Goal: Information Seeking & Learning: Learn about a topic

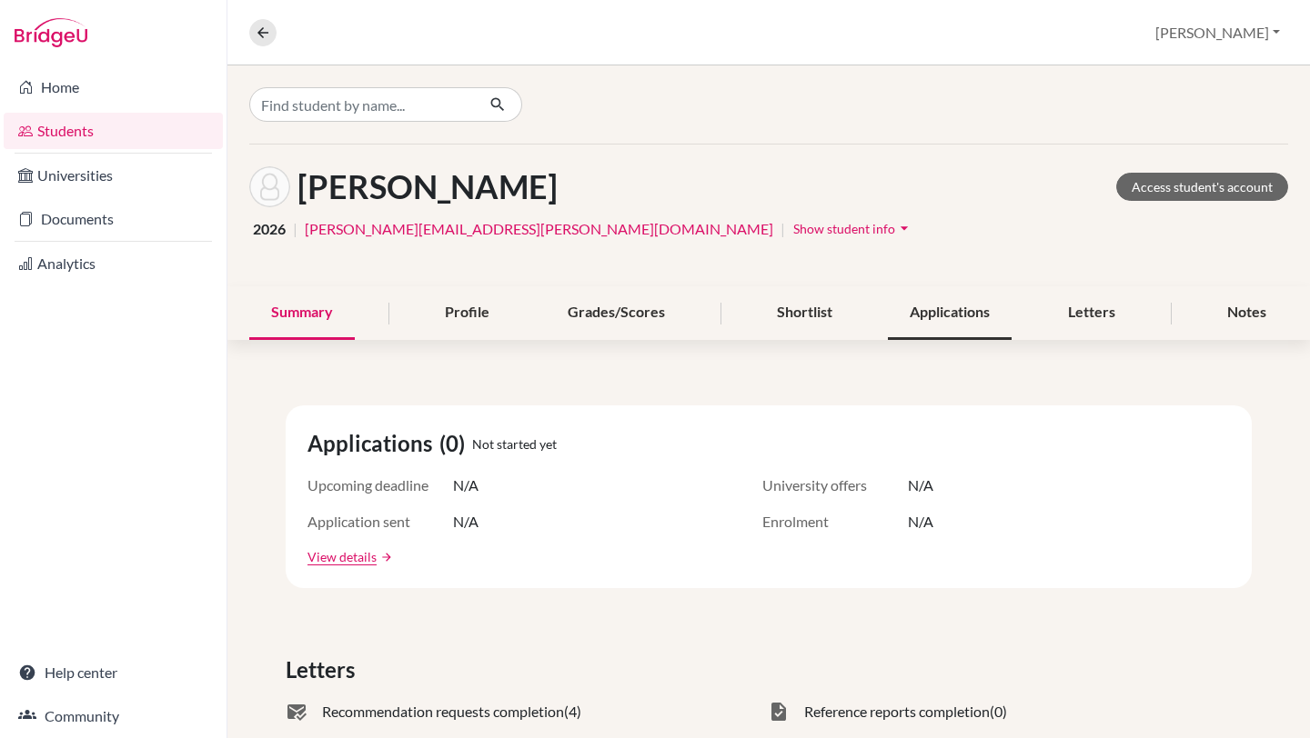
click at [964, 315] on div "Applications" at bounding box center [950, 313] width 124 height 54
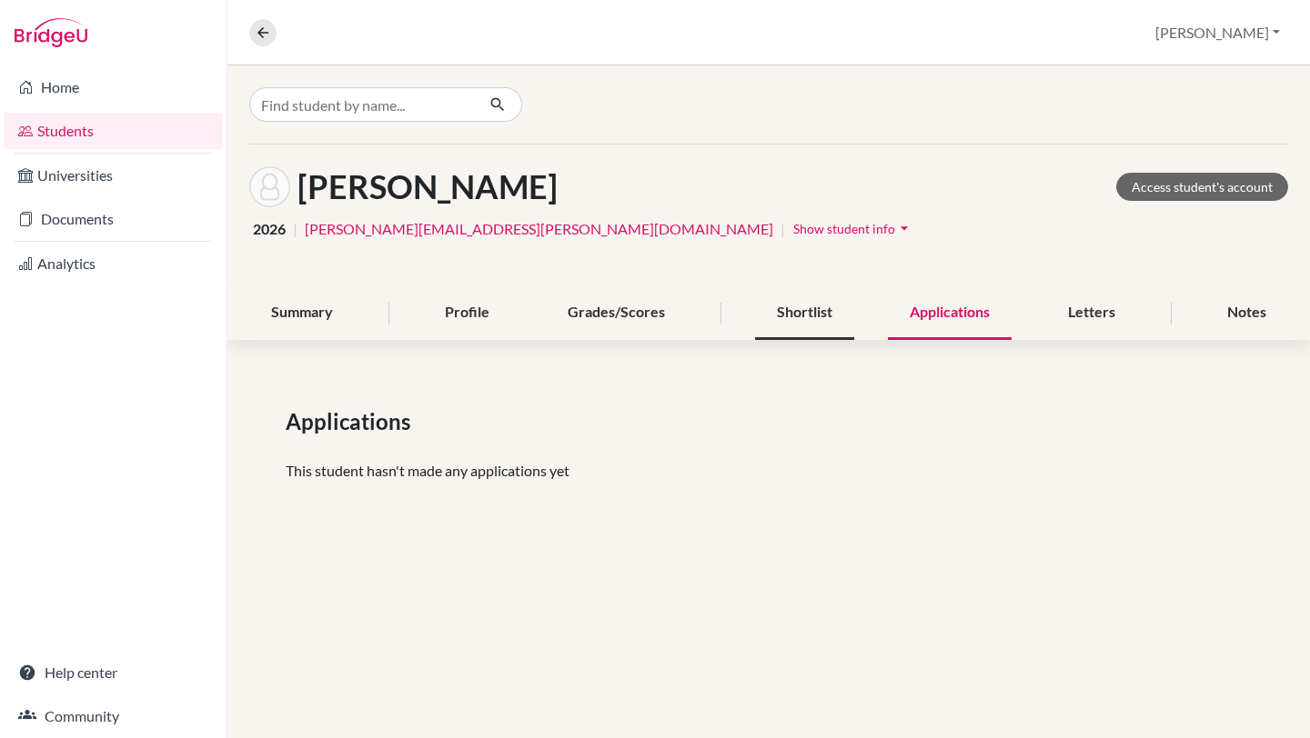
click at [813, 322] on div "Shortlist" at bounding box center [804, 313] width 99 height 54
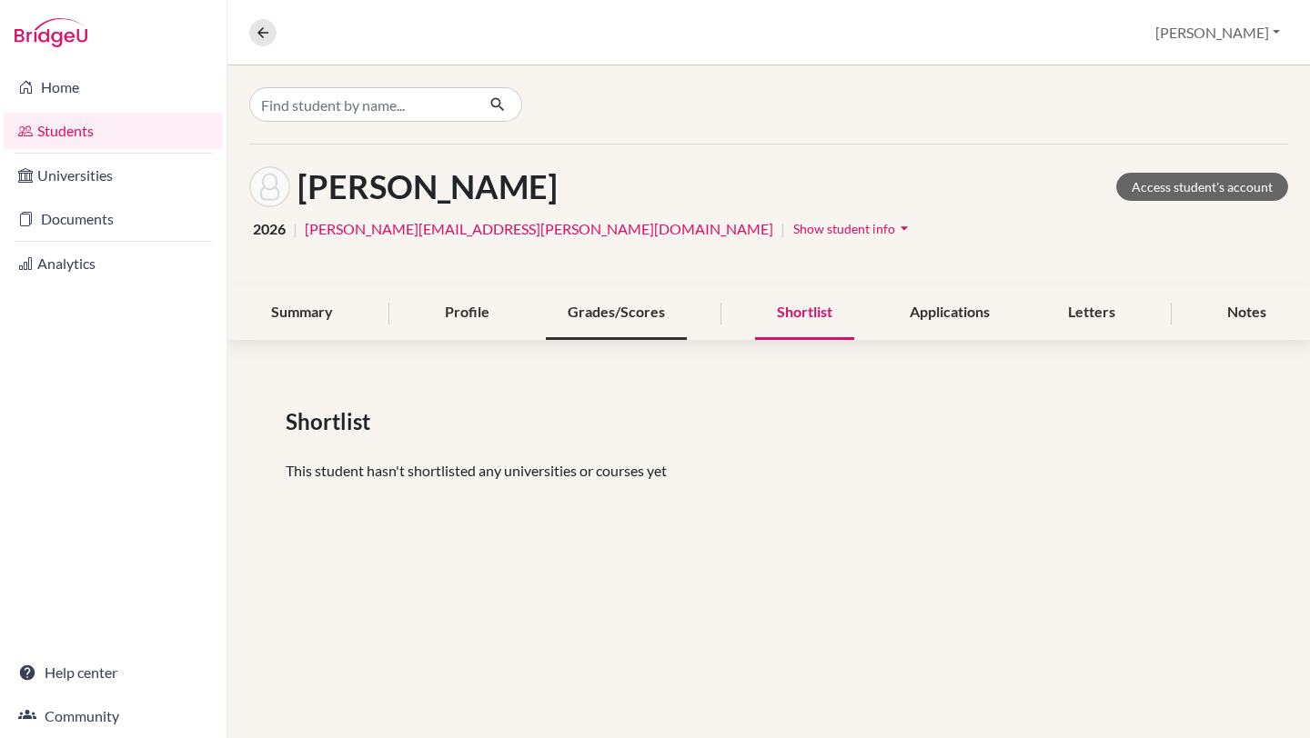
click at [616, 328] on div "Grades/Scores" at bounding box center [616, 313] width 141 height 54
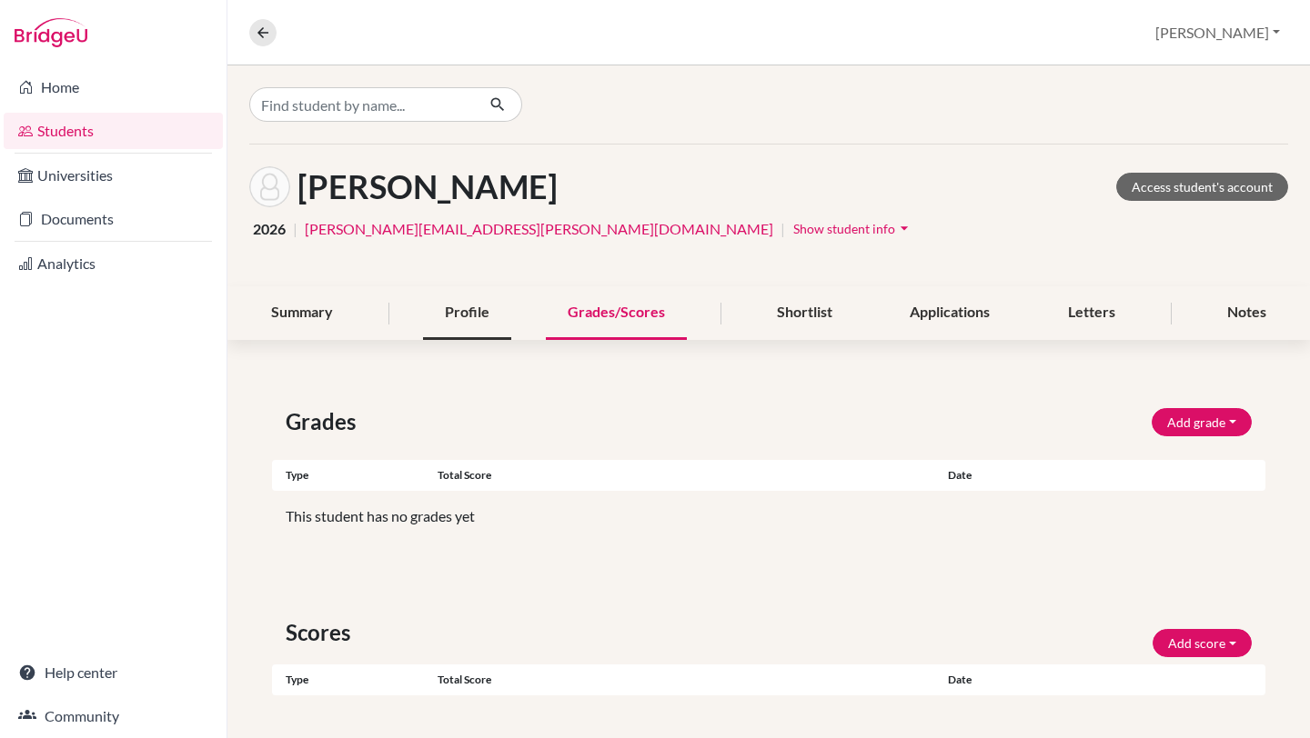
click at [493, 324] on div "Profile" at bounding box center [467, 313] width 88 height 54
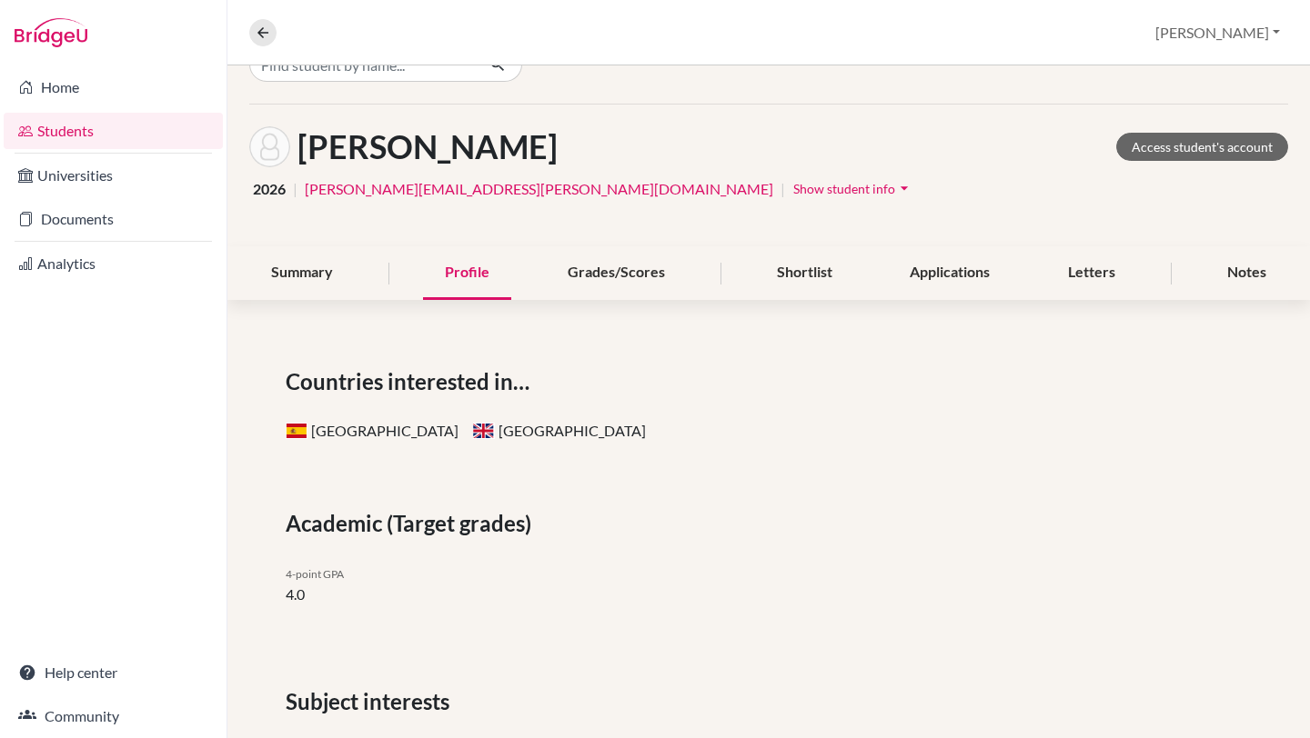
scroll to position [9, 0]
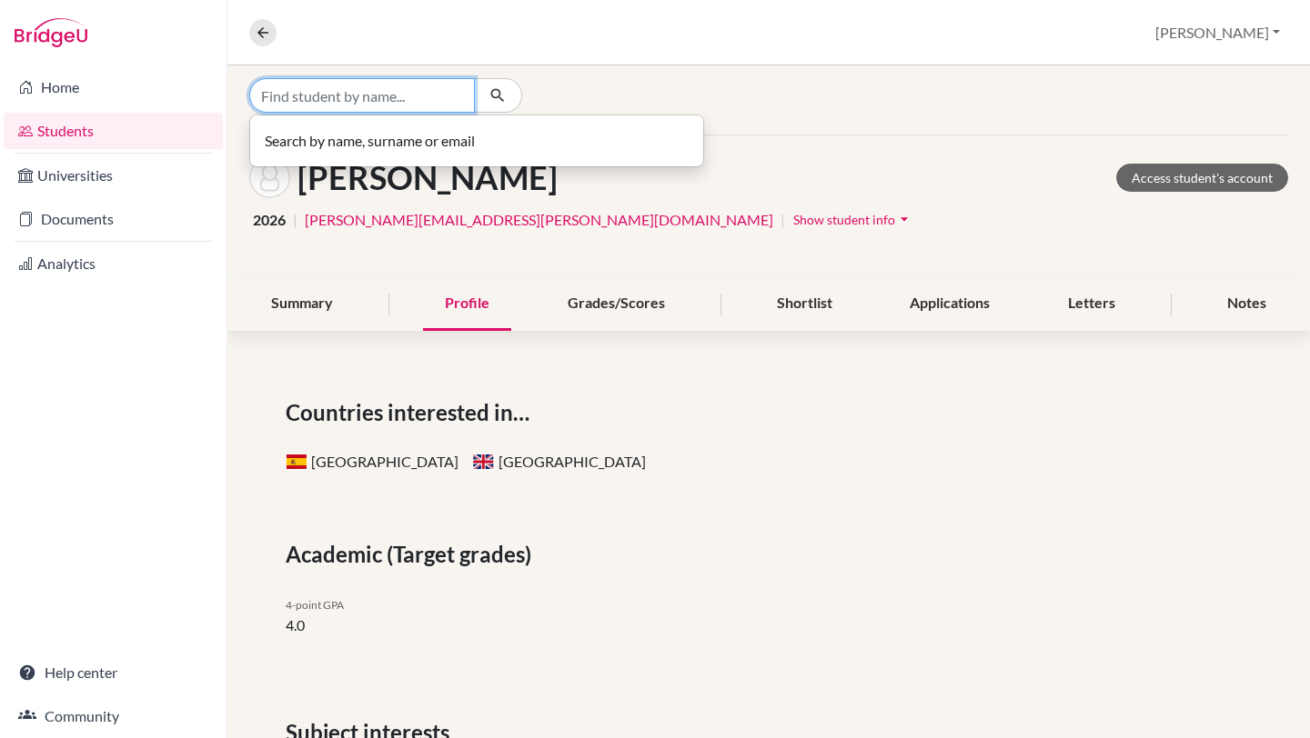
click at [412, 97] on input "Find student by name..." at bounding box center [362, 95] width 226 height 35
type input "[PERSON_NAME]"
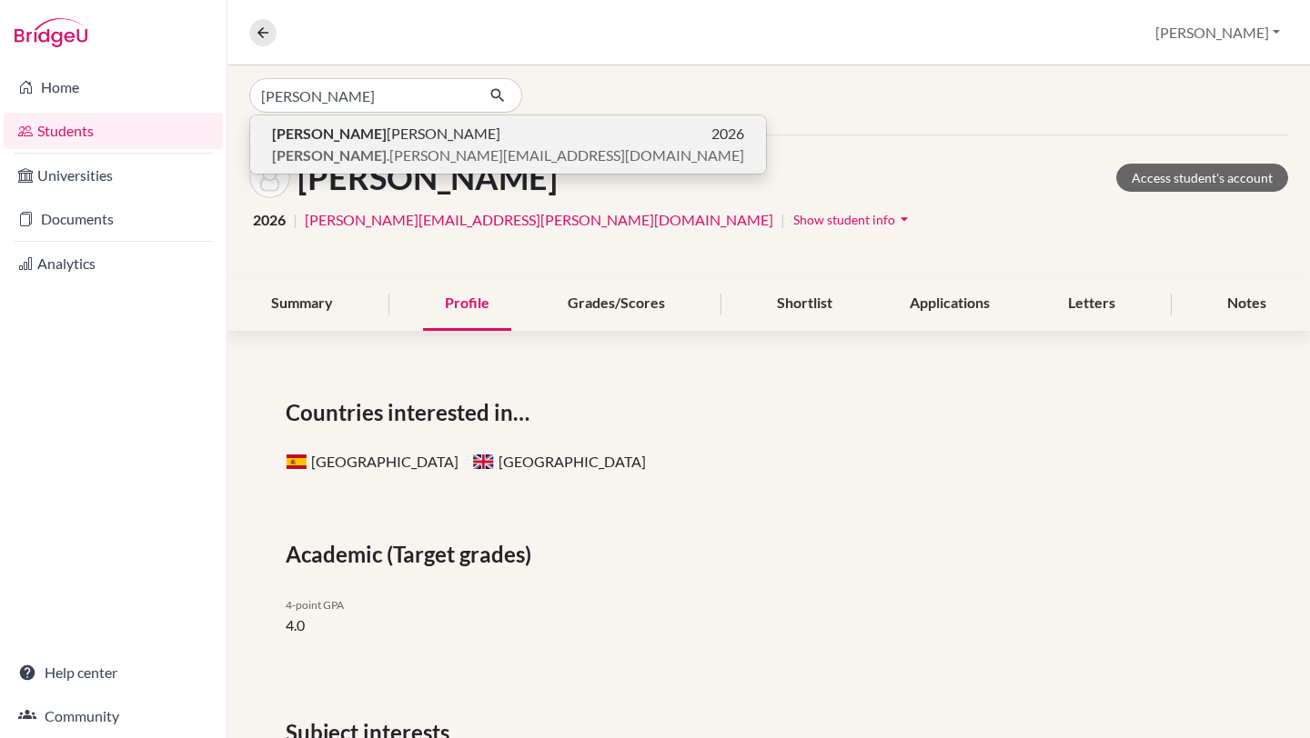
click at [355, 149] on span "[PERSON_NAME] .[PERSON_NAME][EMAIL_ADDRESS][DOMAIN_NAME]" at bounding box center [508, 156] width 472 height 22
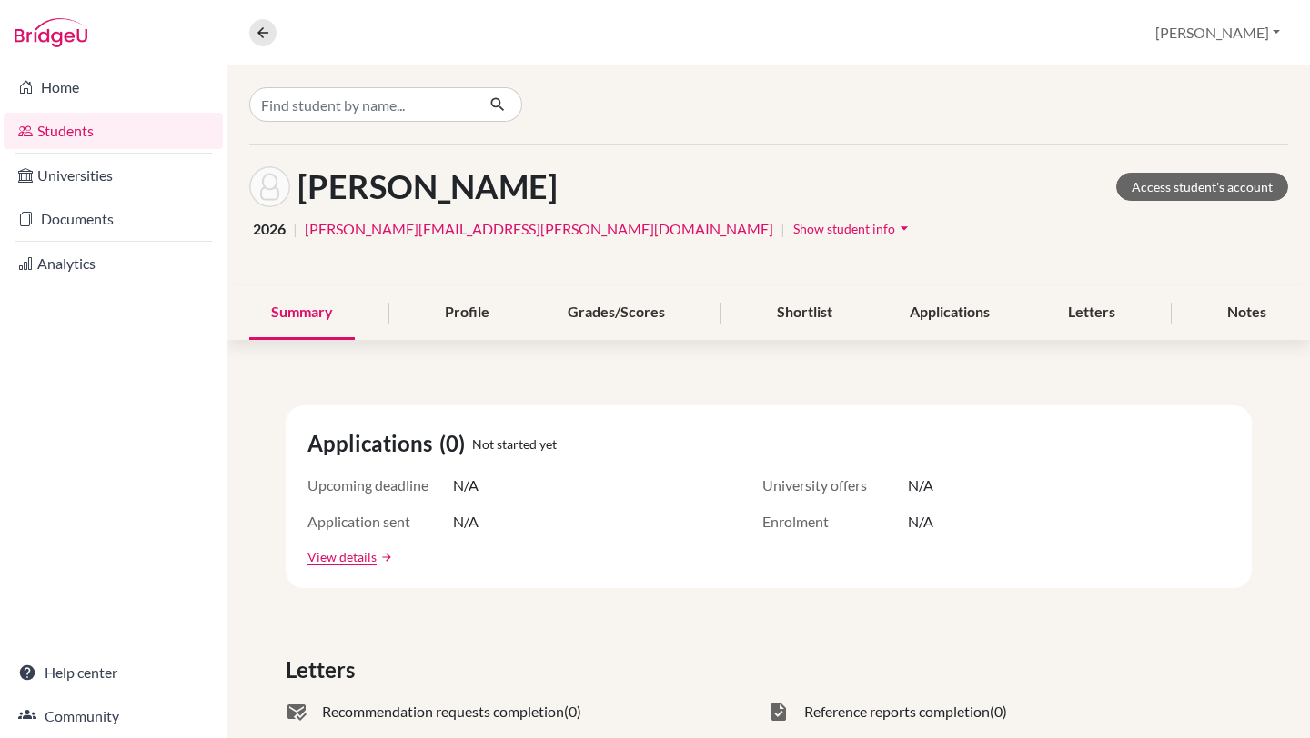
click at [793, 546] on div "Applications (0) Not started yet Upcoming deadline N/A University offers N/A Ap…" at bounding box center [769, 497] width 966 height 183
click at [544, 163] on div "[PERSON_NAME] Access student's account 2026 | [PERSON_NAME][EMAIL_ADDRESS][PERS…" at bounding box center [768, 216] width 1082 height 142
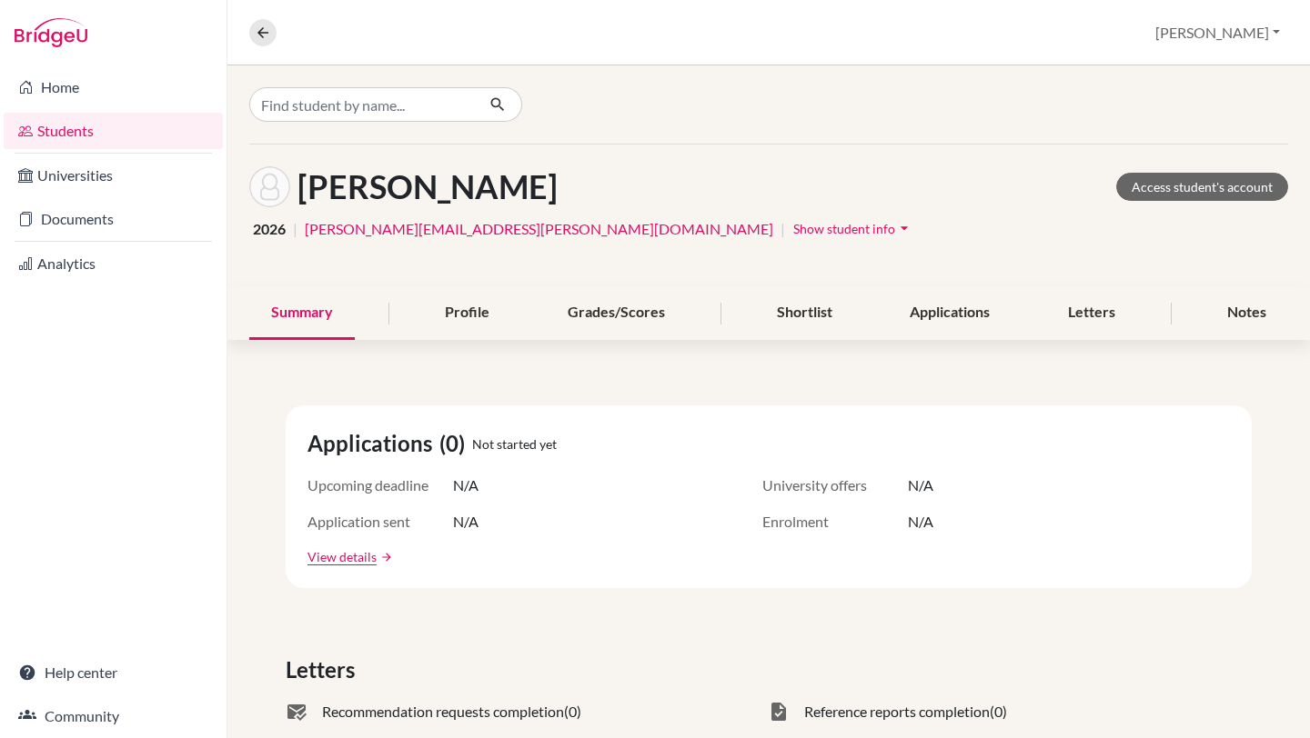
click at [544, 163] on div "[PERSON_NAME] Access student's account 2026 | [PERSON_NAME][EMAIL_ADDRESS][PERS…" at bounding box center [768, 216] width 1082 height 142
